Goal: Information Seeking & Learning: Learn about a topic

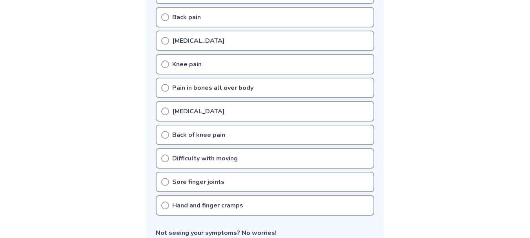
scroll to position [222, 0]
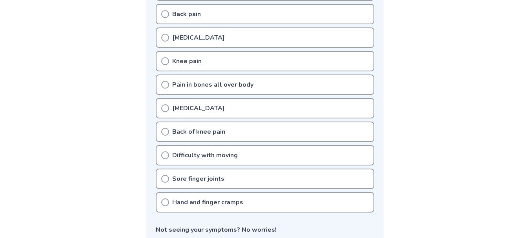
click at [231, 82] on p "Pain in bones all over body" at bounding box center [212, 84] width 81 height 9
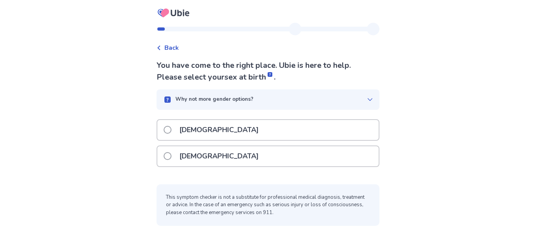
click at [195, 148] on p "[DEMOGRAPHIC_DATA]" at bounding box center [219, 156] width 89 height 20
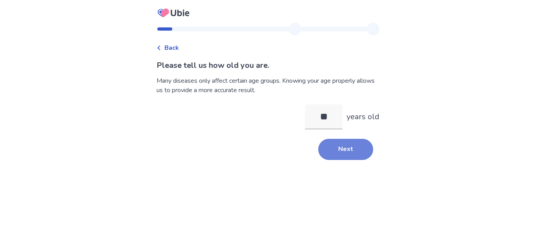
type input "**"
click at [355, 153] on button "Next" at bounding box center [345, 149] width 55 height 21
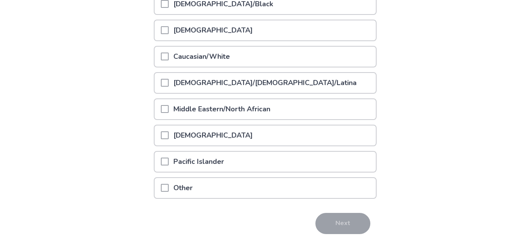
scroll to position [131, 0]
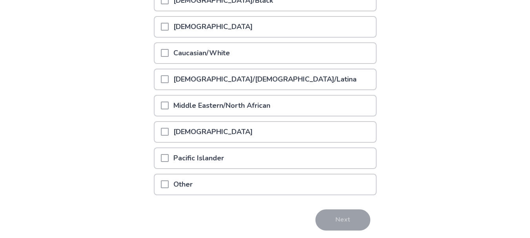
click at [218, 190] on div "Other" at bounding box center [265, 185] width 221 height 20
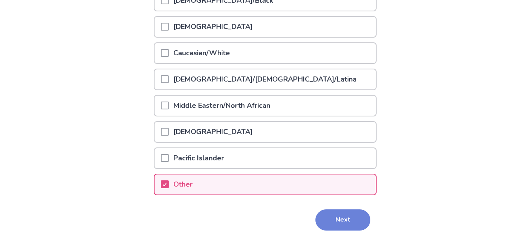
click at [324, 216] on button "Next" at bounding box center [342, 220] width 55 height 21
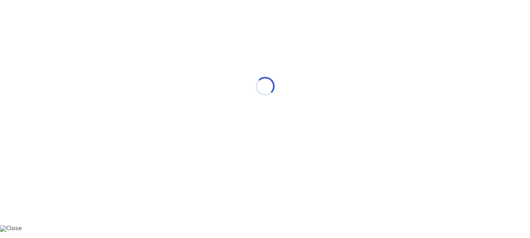
scroll to position [0, 0]
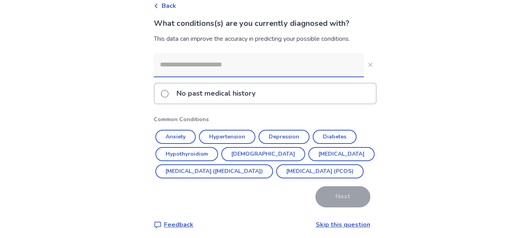
scroll to position [52, 0]
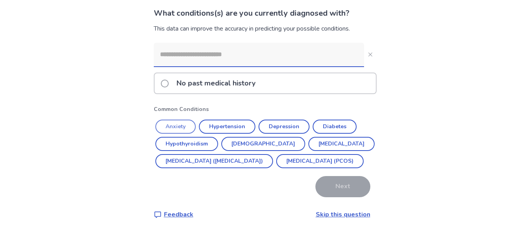
click at [193, 122] on button "Anxiety" at bounding box center [175, 127] width 40 height 14
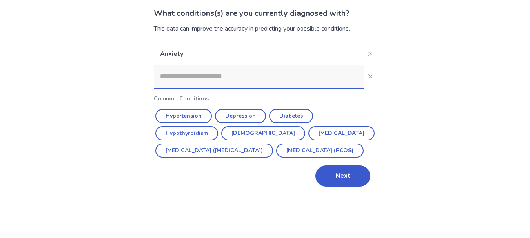
scroll to position [27, 0]
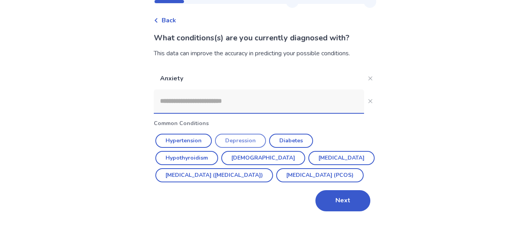
click at [227, 136] on button "Depression" at bounding box center [240, 141] width 51 height 14
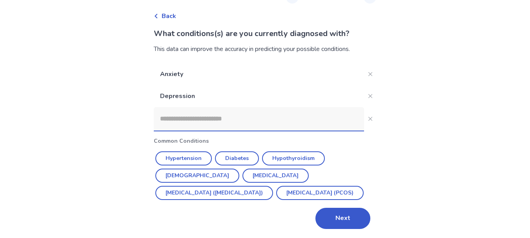
scroll to position [32, 0]
click at [234, 116] on input at bounding box center [259, 119] width 210 height 24
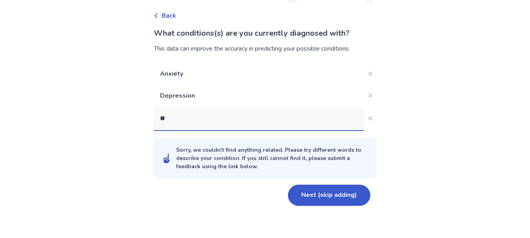
scroll to position [9, 0]
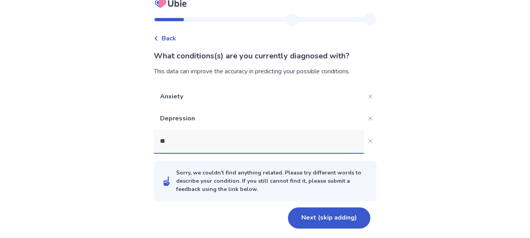
type input "***"
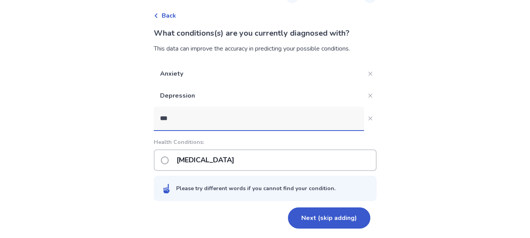
click at [203, 166] on p "Scoliosis" at bounding box center [205, 160] width 67 height 20
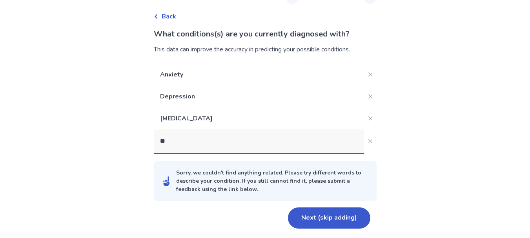
scroll to position [54, 0]
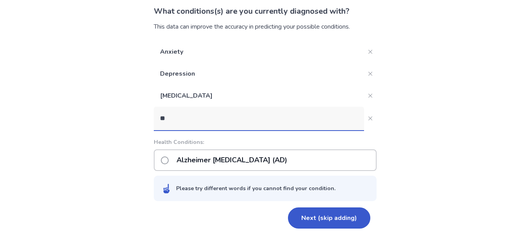
type input "***"
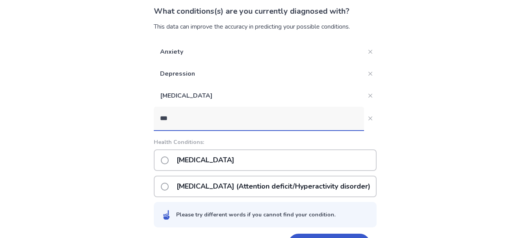
click at [216, 183] on p "ADHD (Attention deficit/Hyperactivity disorder)" at bounding box center [273, 187] width 203 height 20
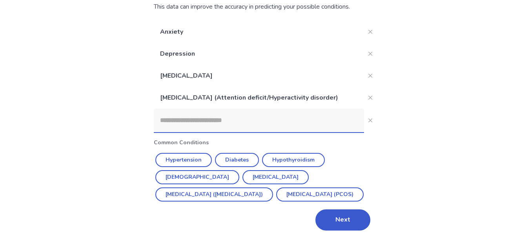
scroll to position [76, 0]
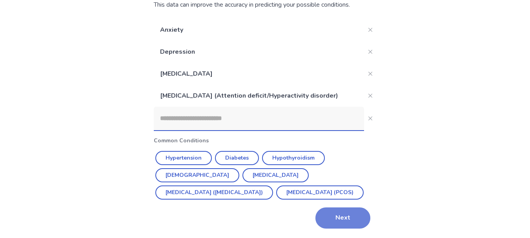
click at [324, 212] on button "Next" at bounding box center [342, 218] width 55 height 21
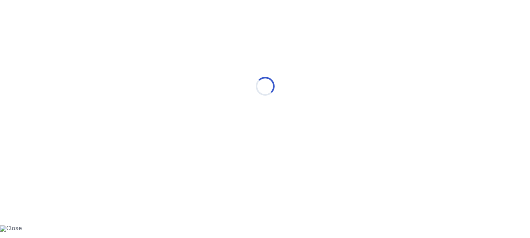
scroll to position [0, 0]
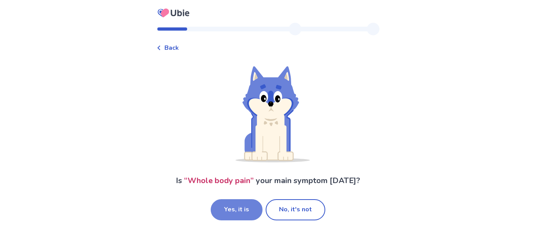
click at [250, 210] on button "Yes, it is" at bounding box center [237, 209] width 52 height 21
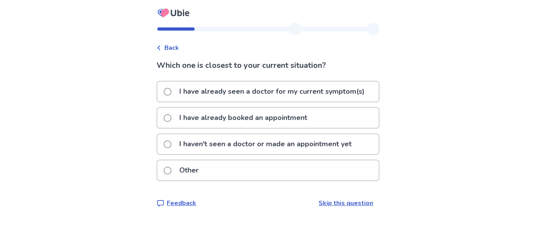
click at [257, 147] on p "I haven't seen a doctor or made an appointment yet" at bounding box center [266, 144] width 182 height 20
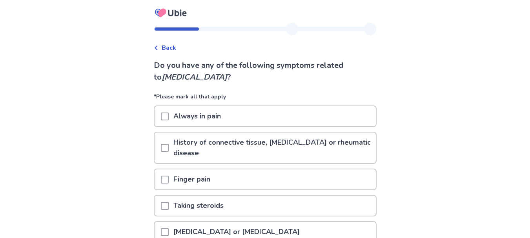
click at [246, 119] on div "Always in pain" at bounding box center [265, 116] width 221 height 20
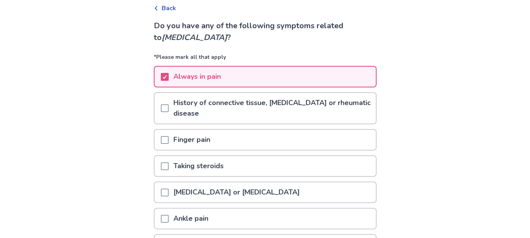
scroll to position [66, 0]
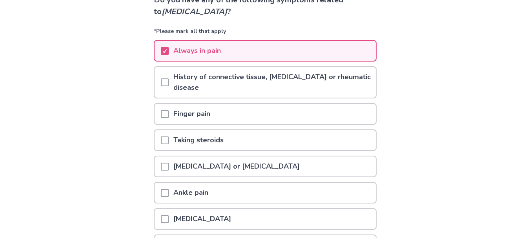
click at [246, 119] on div "Finger pain" at bounding box center [265, 114] width 221 height 20
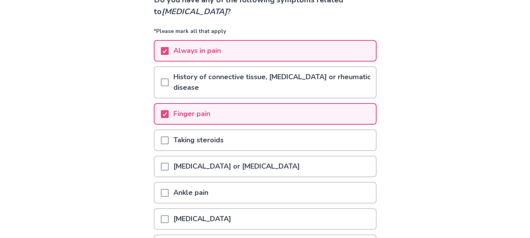
drag, startPoint x: 228, startPoint y: 166, endPoint x: 201, endPoint y: 167, distance: 27.1
click at [201, 167] on p "[MEDICAL_DATA] or [MEDICAL_DATA]" at bounding box center [237, 167] width 136 height 20
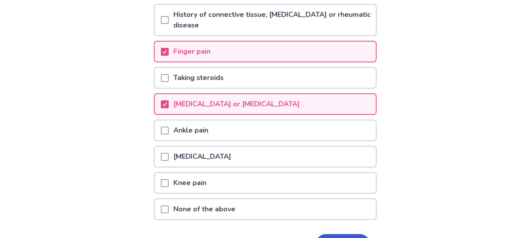
scroll to position [131, 0]
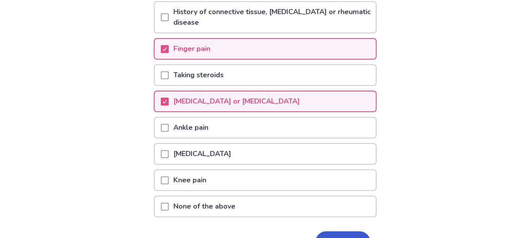
click at [202, 157] on p "[MEDICAL_DATA]" at bounding box center [202, 154] width 67 height 20
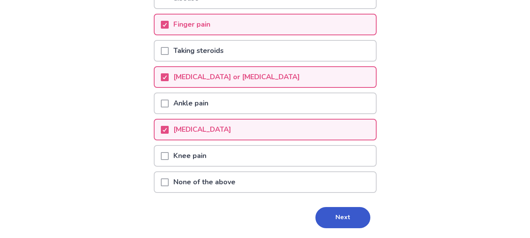
scroll to position [157, 0]
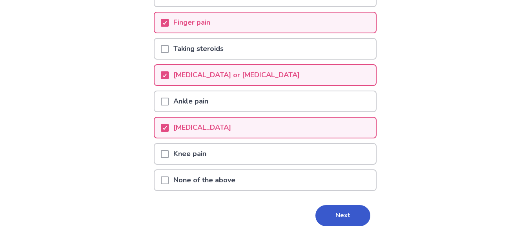
click at [213, 97] on p "Ankle pain" at bounding box center [191, 101] width 44 height 20
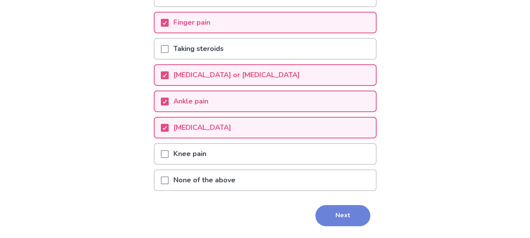
click at [335, 209] on button "Next" at bounding box center [342, 215] width 55 height 21
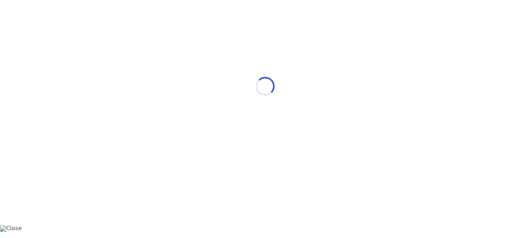
scroll to position [0, 0]
select select "*"
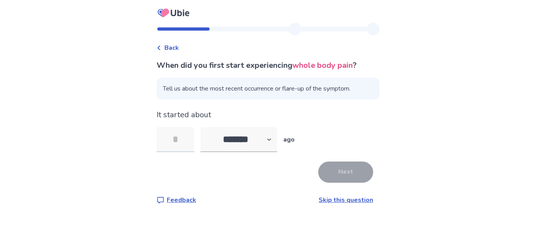
click at [184, 141] on input "tel" at bounding box center [176, 139] width 38 height 25
type input "*"
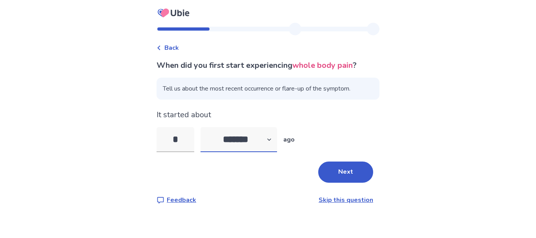
click at [274, 138] on select "******* ****** ******* ******** *******" at bounding box center [239, 139] width 77 height 25
select select "*"
click at [205, 127] on select "******* ****** ******* ******** *******" at bounding box center [239, 139] width 77 height 25
click at [342, 182] on button "Next" at bounding box center [345, 172] width 55 height 21
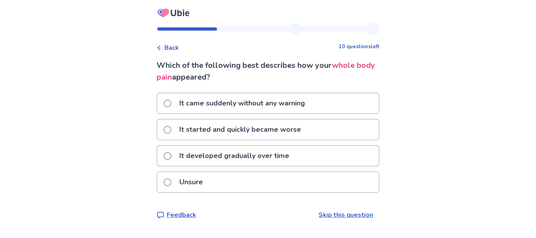
click at [306, 184] on div "Unsure" at bounding box center [267, 182] width 221 height 20
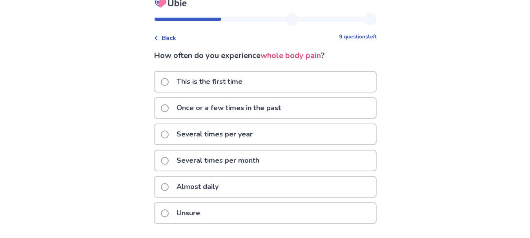
scroll to position [26, 0]
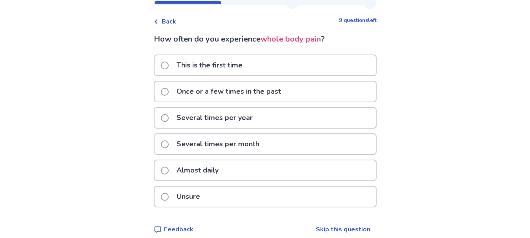
click at [287, 170] on div "Almost daily" at bounding box center [265, 170] width 221 height 20
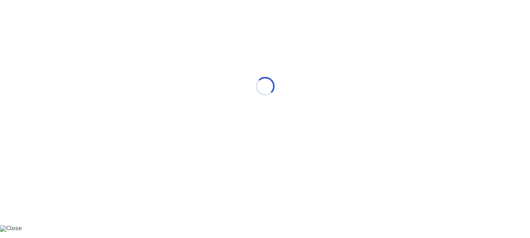
scroll to position [0, 0]
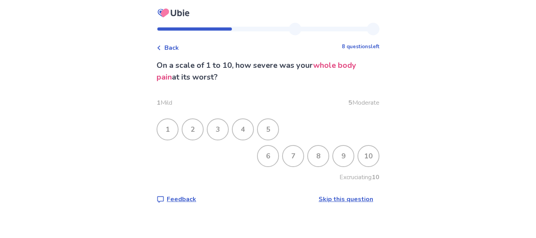
click at [292, 156] on div "7" at bounding box center [293, 156] width 20 height 20
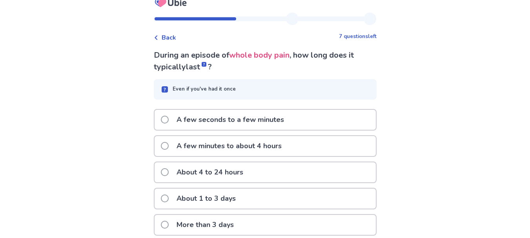
scroll to position [26, 0]
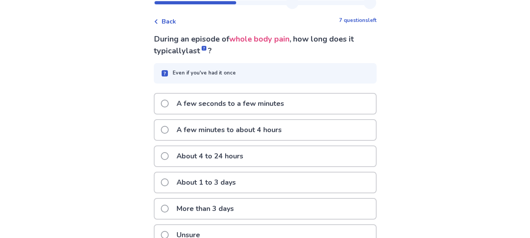
click at [260, 184] on div "About 1 to 3 days" at bounding box center [265, 183] width 221 height 20
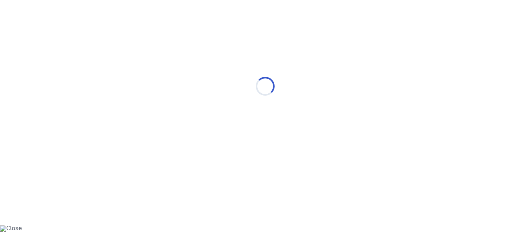
scroll to position [0, 0]
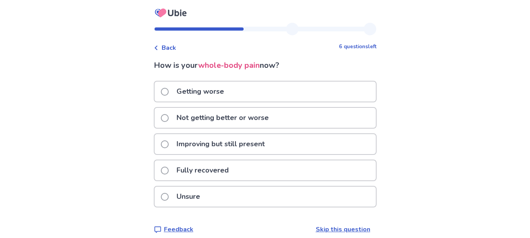
click at [281, 117] on div "Not getting better or worse" at bounding box center [265, 118] width 221 height 20
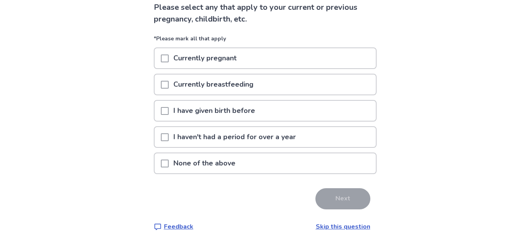
scroll to position [64, 0]
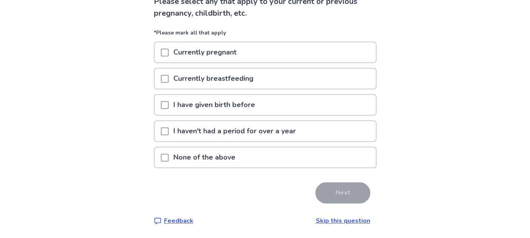
click at [262, 164] on div "None of the above" at bounding box center [265, 158] width 221 height 20
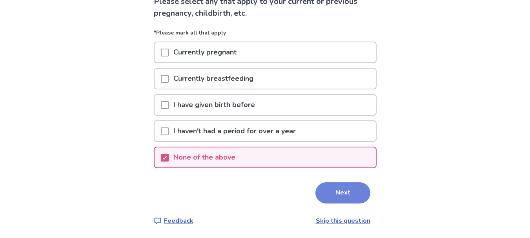
click at [332, 190] on button "Next" at bounding box center [342, 192] width 55 height 21
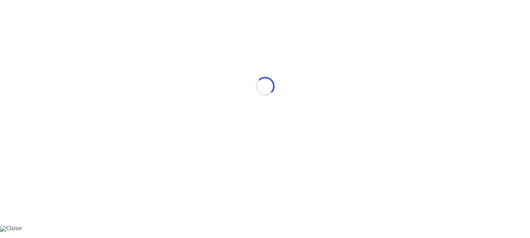
scroll to position [0, 0]
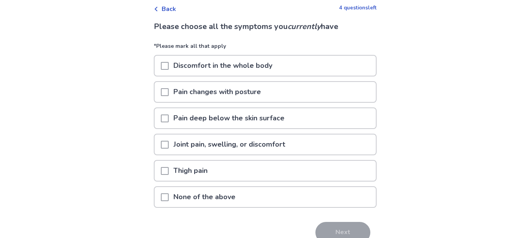
scroll to position [39, 0]
click at [348, 69] on div "Discomfort in the whole body" at bounding box center [265, 65] width 221 height 20
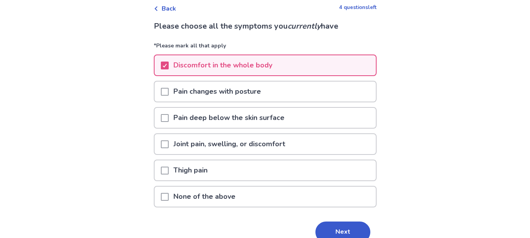
click at [324, 98] on div "Pain changes with posture" at bounding box center [265, 92] width 221 height 20
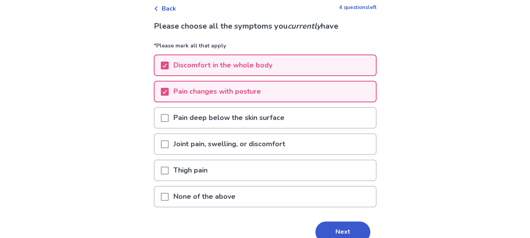
click at [289, 117] on p "Pain deep below the skin surface" at bounding box center [229, 118] width 120 height 20
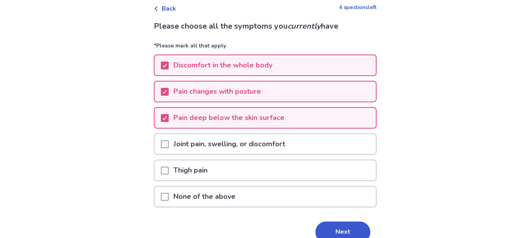
click at [282, 139] on p "Joint pain, swelling, or discomfort" at bounding box center [229, 144] width 121 height 20
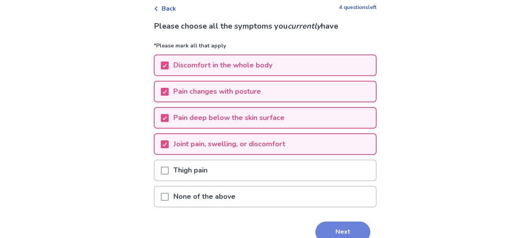
click at [325, 232] on button "Next" at bounding box center [342, 232] width 55 height 21
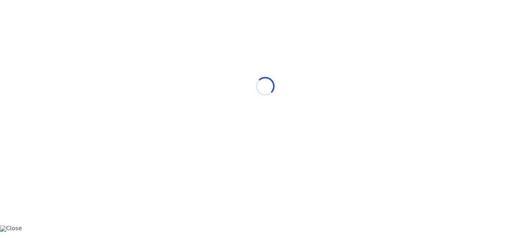
scroll to position [0, 0]
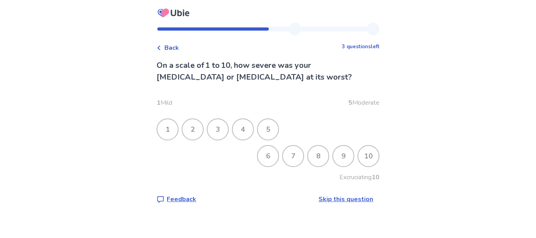
click at [310, 152] on div "8" at bounding box center [318, 156] width 20 height 20
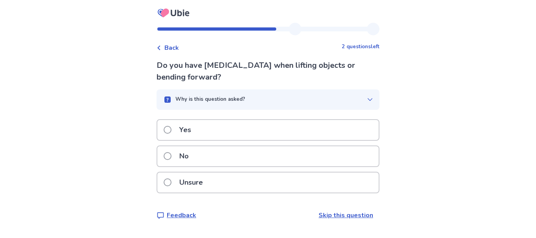
click at [308, 135] on div "Yes" at bounding box center [267, 130] width 221 height 20
click at [314, 159] on div "No" at bounding box center [267, 156] width 221 height 20
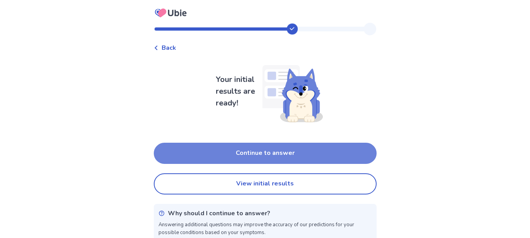
click at [319, 144] on button "Continue to answer" at bounding box center [265, 153] width 223 height 21
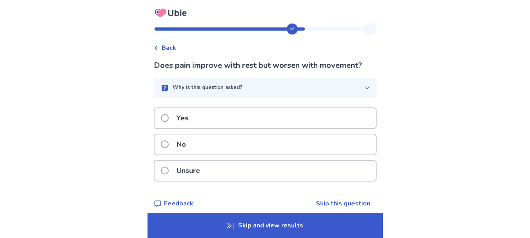
click at [306, 165] on div "Unsure" at bounding box center [265, 171] width 221 height 20
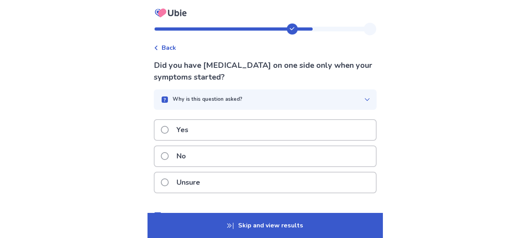
click at [298, 181] on div "Unsure" at bounding box center [265, 183] width 221 height 20
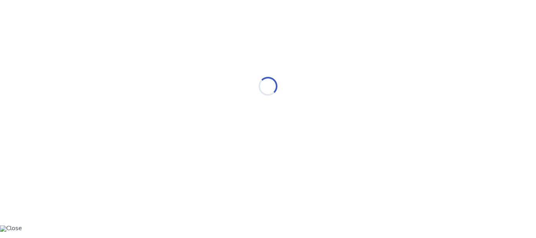
select select "*"
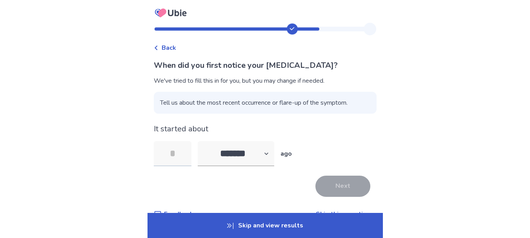
type input "*"
click at [340, 191] on button "Next" at bounding box center [342, 186] width 55 height 21
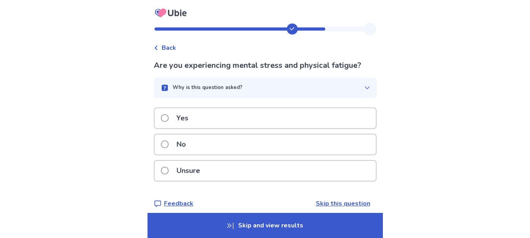
click at [292, 125] on div "Yes" at bounding box center [265, 118] width 221 height 20
click at [252, 173] on div "Unsure" at bounding box center [265, 171] width 221 height 20
click at [252, 148] on div "No" at bounding box center [265, 145] width 221 height 20
click at [259, 120] on div "Yes" at bounding box center [265, 118] width 221 height 20
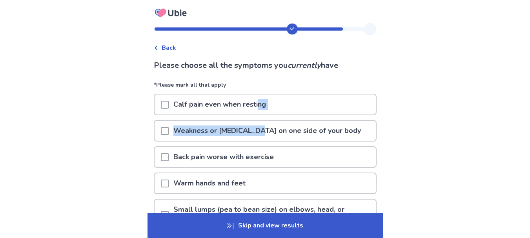
drag, startPoint x: 259, startPoint y: 120, endPoint x: 260, endPoint y: 111, distance: 9.1
click at [260, 111] on div "*Please mark all that apply Calf pain even when resting Weakness or paralysis o…" at bounding box center [265, 171] width 223 height 181
click at [263, 105] on p "Calf pain even when resting" at bounding box center [220, 105] width 102 height 20
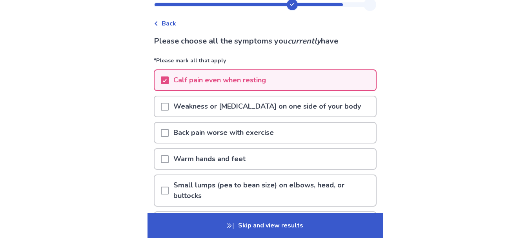
scroll to position [26, 0]
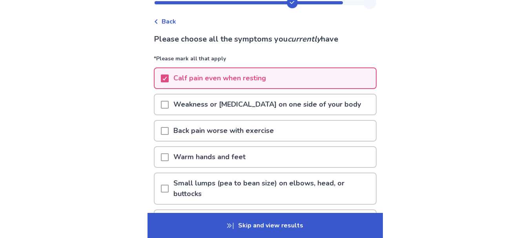
click at [259, 133] on p "Back pain worse with exercise" at bounding box center [224, 131] width 110 height 20
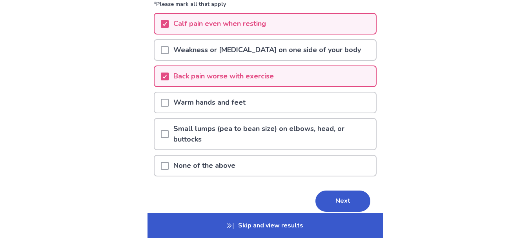
scroll to position [81, 0]
click at [354, 203] on button "Next" at bounding box center [342, 200] width 55 height 21
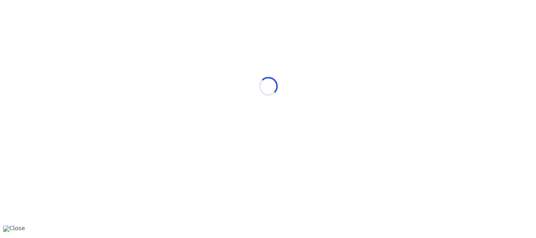
scroll to position [0, 0]
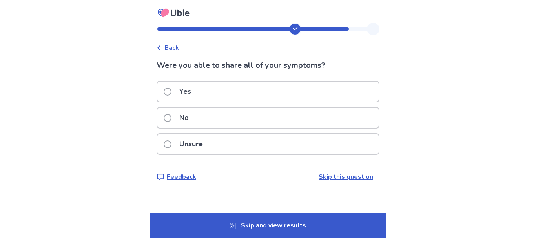
click at [269, 145] on div "Unsure" at bounding box center [267, 144] width 221 height 20
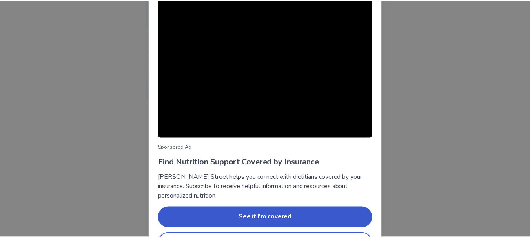
scroll to position [88, 0]
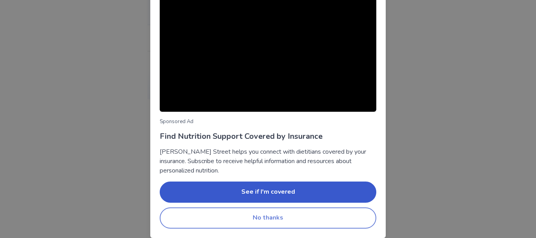
click at [255, 216] on button "No thanks" at bounding box center [268, 218] width 217 height 21
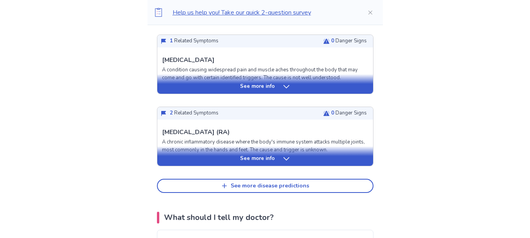
scroll to position [382, 0]
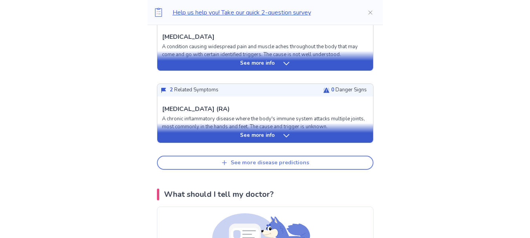
click at [278, 165] on div "See more disease predictions" at bounding box center [270, 163] width 78 height 7
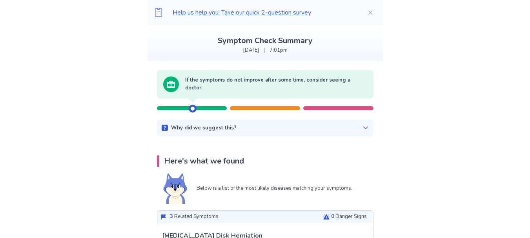
scroll to position [16, 0]
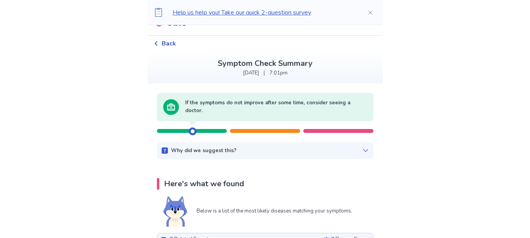
click at [305, 145] on div "Why did we suggest this? There appears to be no urgent related factors based on…" at bounding box center [265, 150] width 217 height 17
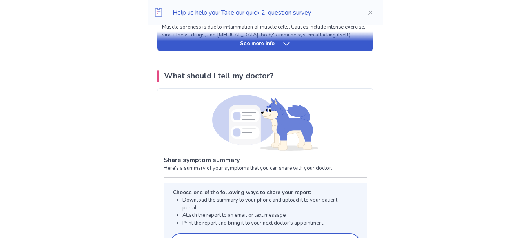
scroll to position [730, 0]
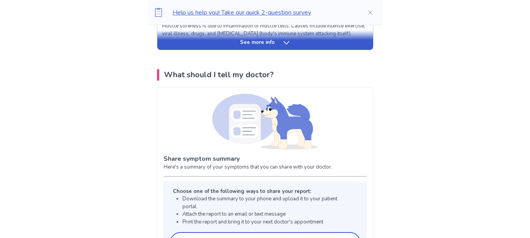
click at [274, 74] on p "What should I tell my doctor?" at bounding box center [219, 75] width 110 height 12
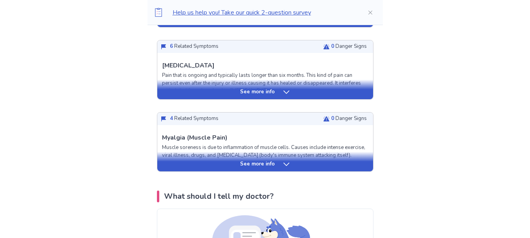
scroll to position [607, 0]
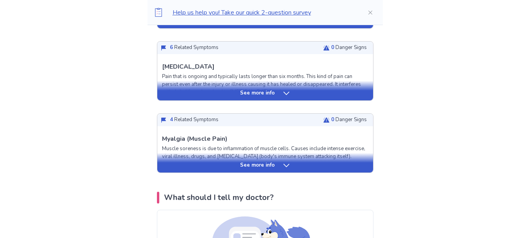
click at [266, 96] on p "See more info" at bounding box center [257, 93] width 35 height 8
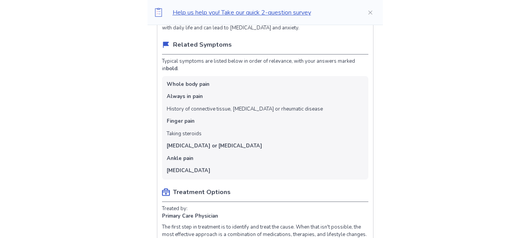
scroll to position [672, 0]
